Goal: Task Accomplishment & Management: Use online tool/utility

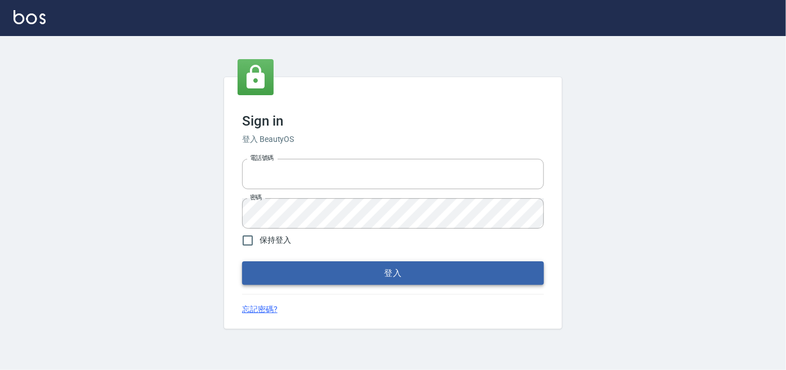
type input "0227605235"
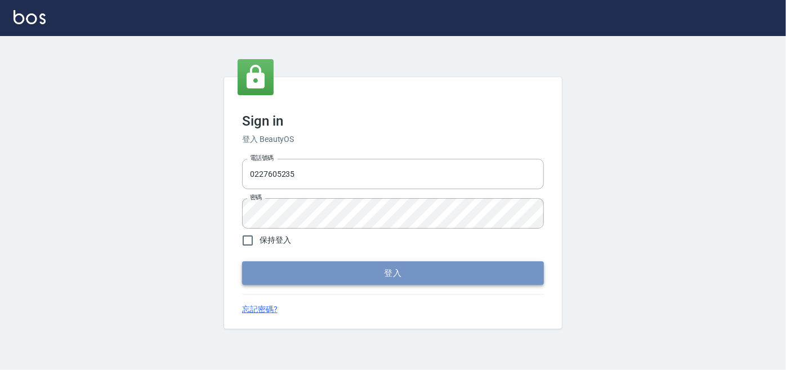
click at [350, 278] on button "登入" at bounding box center [393, 273] width 302 height 24
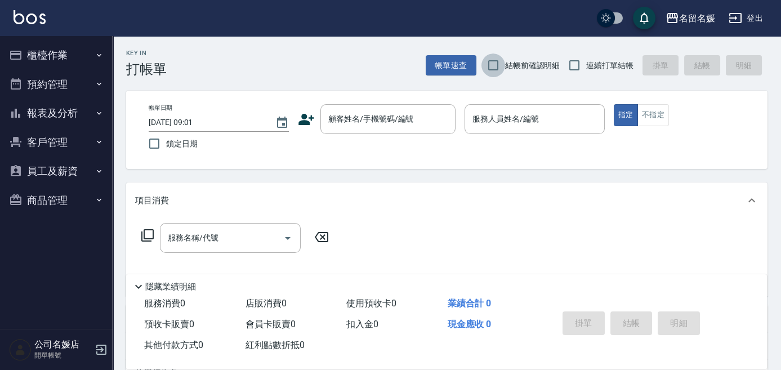
click at [493, 65] on input "結帳前確認明細" at bounding box center [494, 66] width 24 height 24
checkbox input "true"
click at [573, 64] on input "連續打單結帳" at bounding box center [575, 66] width 24 height 24
checkbox input "true"
click at [154, 143] on input "鎖定日期" at bounding box center [155, 144] width 24 height 24
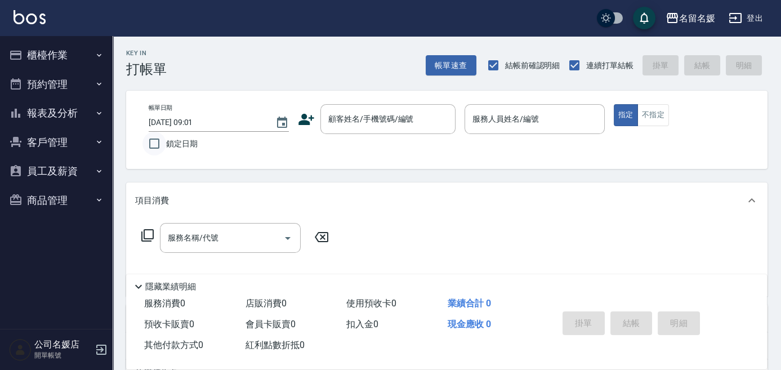
checkbox input "true"
